Goal: Find specific page/section

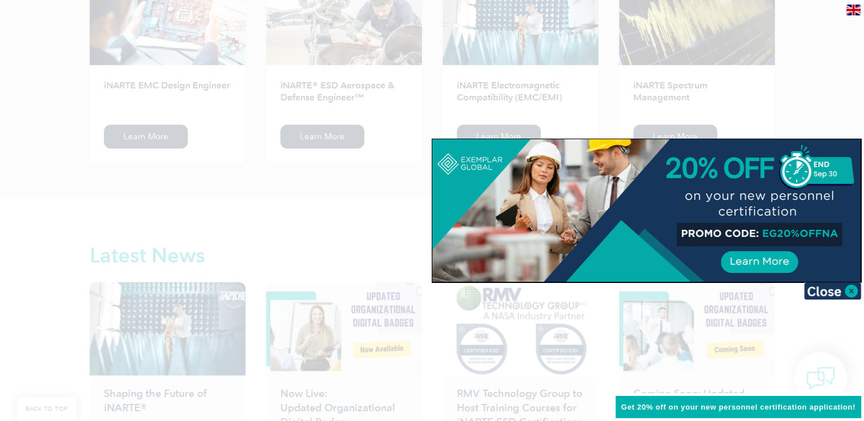
scroll to position [1564, 0]
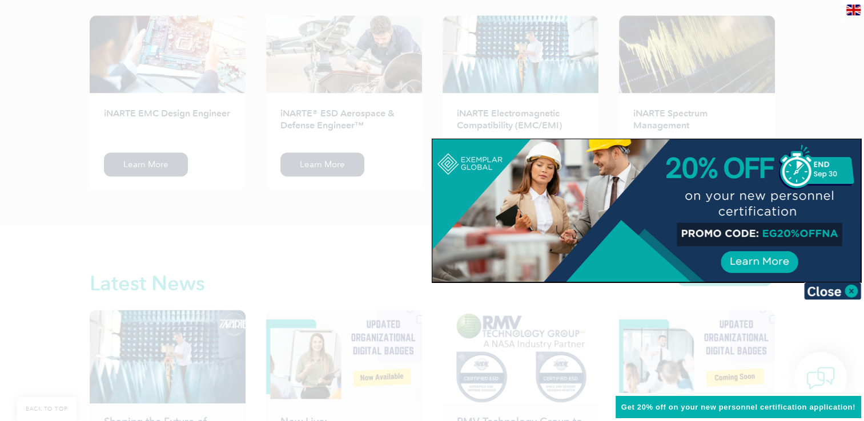
click at [855, 293] on img at bounding box center [832, 291] width 57 height 17
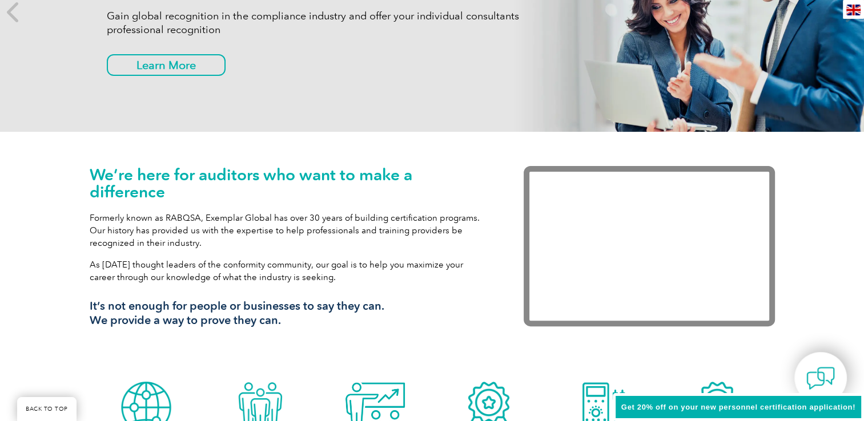
scroll to position [0, 0]
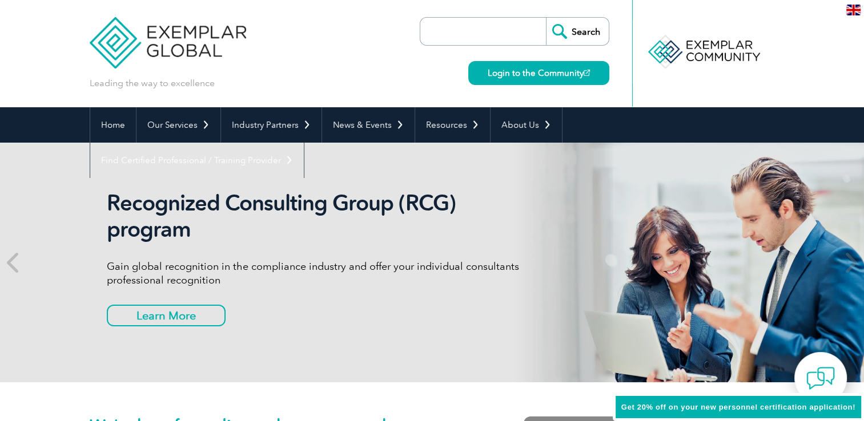
click at [479, 24] on input "search" at bounding box center [486, 31] width 120 height 27
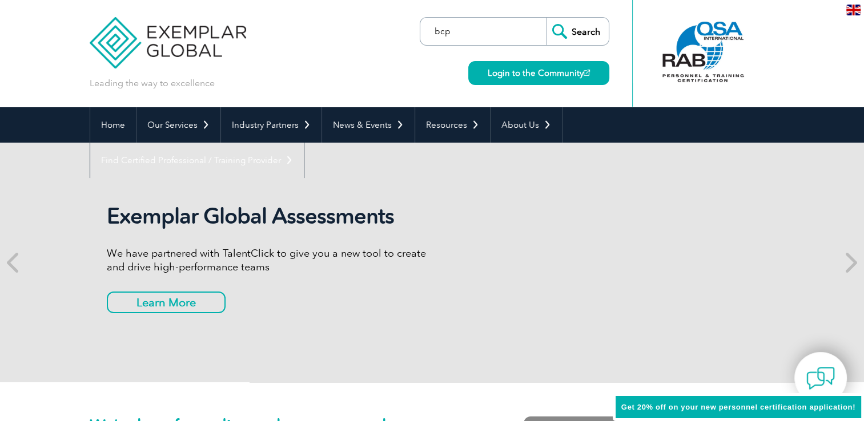
type input "bcp"
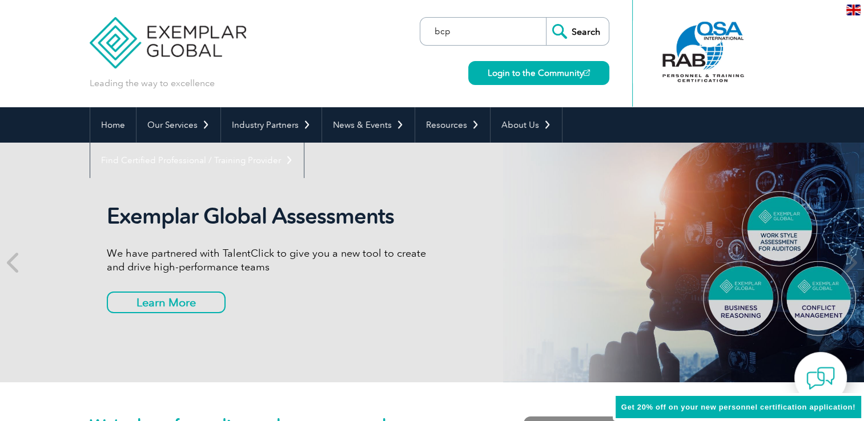
click at [546, 18] on input "Search" at bounding box center [577, 31] width 63 height 27
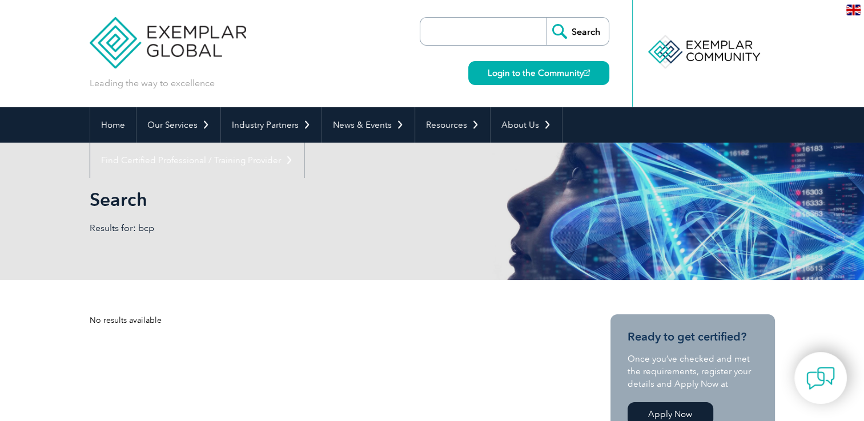
click at [470, 46] on div "Login to the Community" at bounding box center [536, 65] width 147 height 39
click at [469, 42] on input "search" at bounding box center [486, 31] width 120 height 27
type input "bcp"
click at [546, 18] on input "Search" at bounding box center [577, 31] width 63 height 27
